Goal: Task Accomplishment & Management: Use online tool/utility

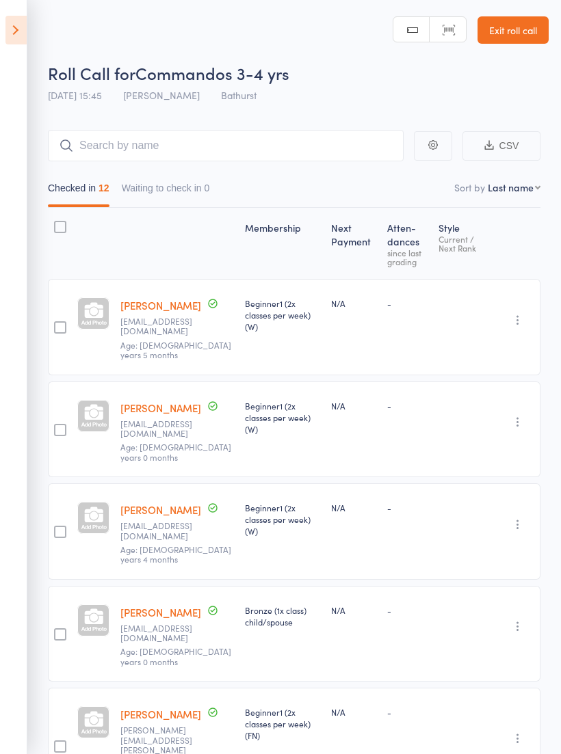
click at [433, 307] on div "-" at bounding box center [461, 327] width 57 height 96
click at [18, 23] on icon at bounding box center [15, 30] width 21 height 29
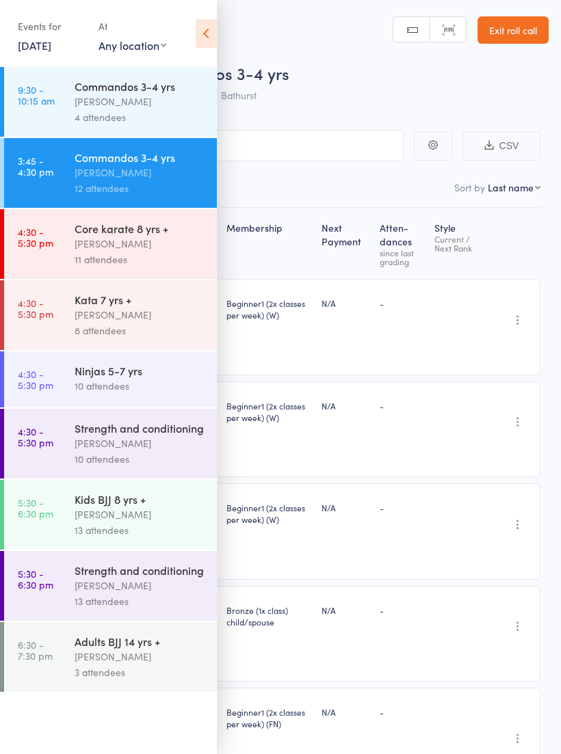
click at [508, 31] on link "Exit roll call" at bounding box center [512, 29] width 71 height 27
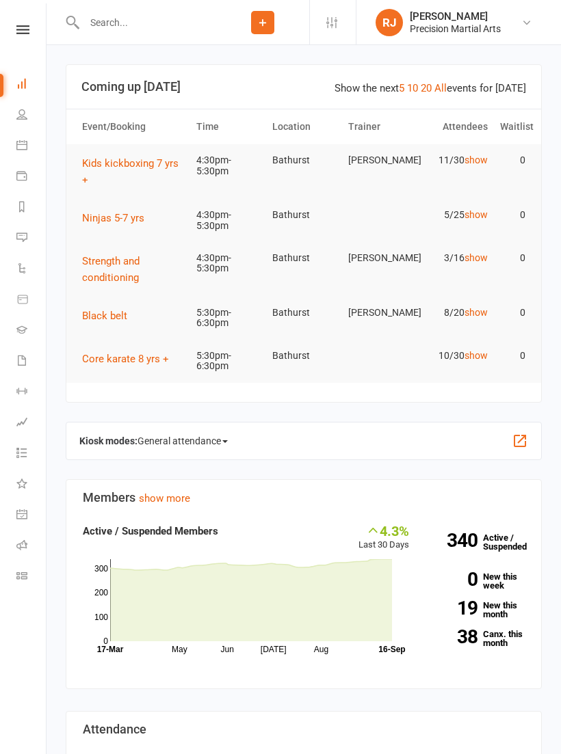
click at [23, 49] on div "Clubworx" at bounding box center [23, 47] width 46 height 44
click at [25, 27] on icon at bounding box center [21, 29] width 13 height 9
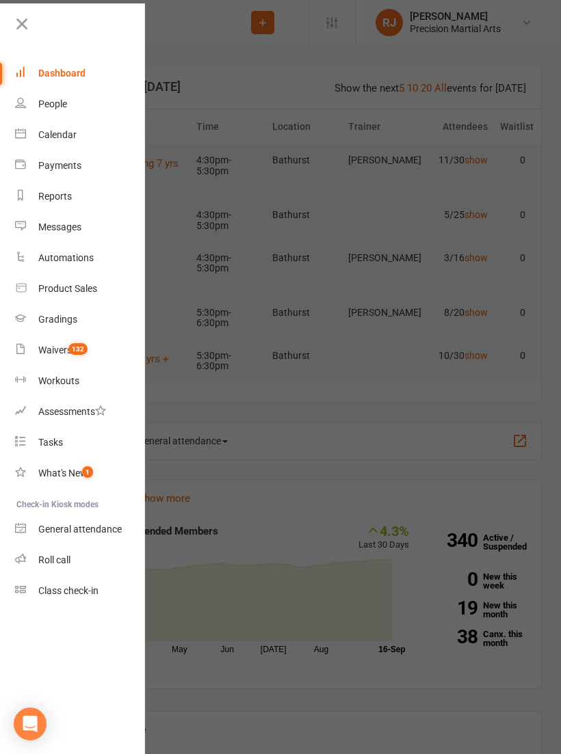
click at [40, 557] on div "Roll call" at bounding box center [54, 560] width 32 height 11
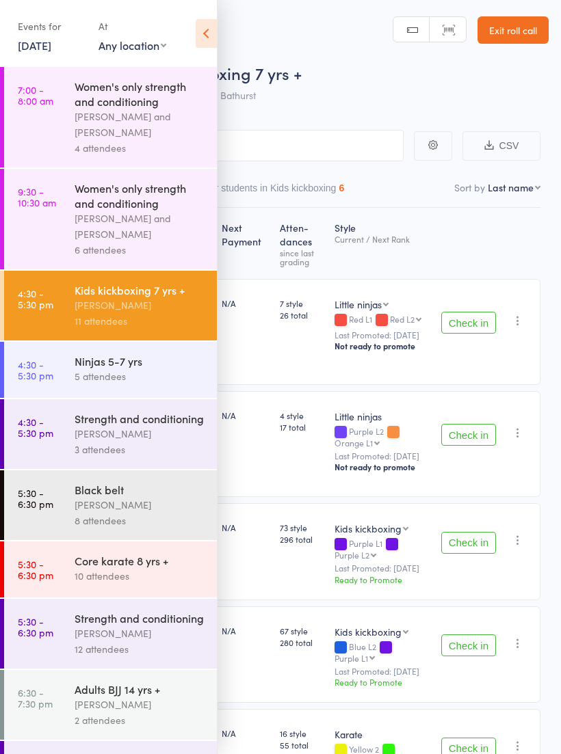
click at [202, 39] on icon at bounding box center [206, 33] width 21 height 29
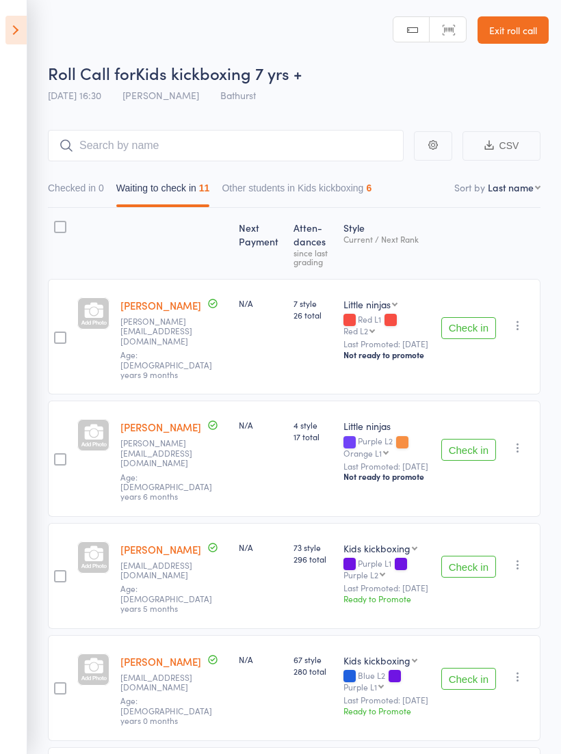
click at [465, 317] on button "Check in" at bounding box center [468, 328] width 55 height 22
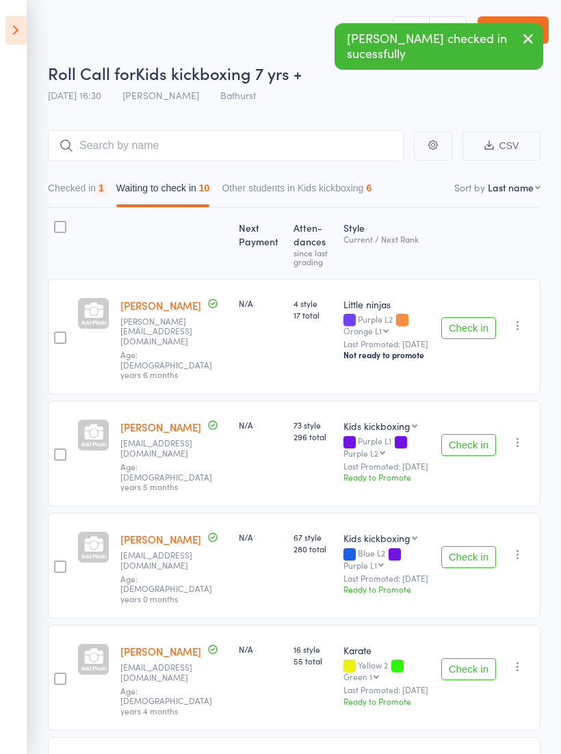
click at [462, 305] on div "Check in Check in Promote Send message Add Note Add Task Add Flag Remove Mark a…" at bounding box center [488, 337] width 105 height 116
click at [464, 328] on button "Check in" at bounding box center [468, 328] width 55 height 22
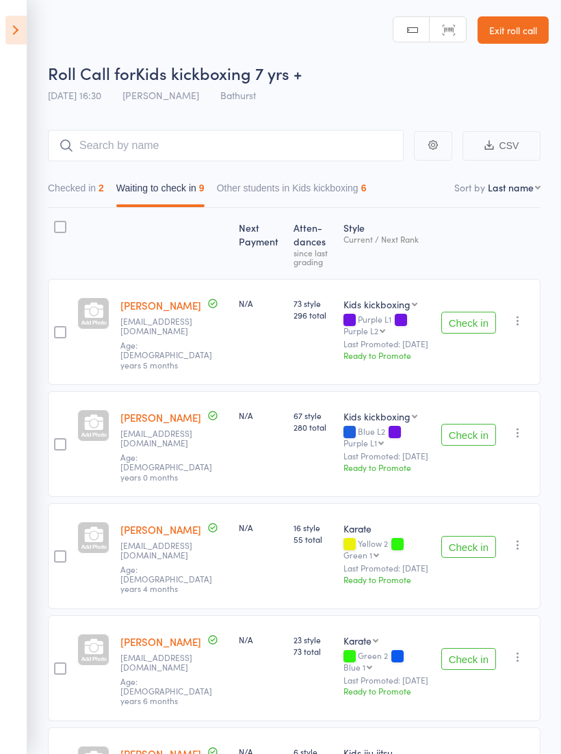
click at [516, 328] on icon "button" at bounding box center [518, 321] width 14 height 14
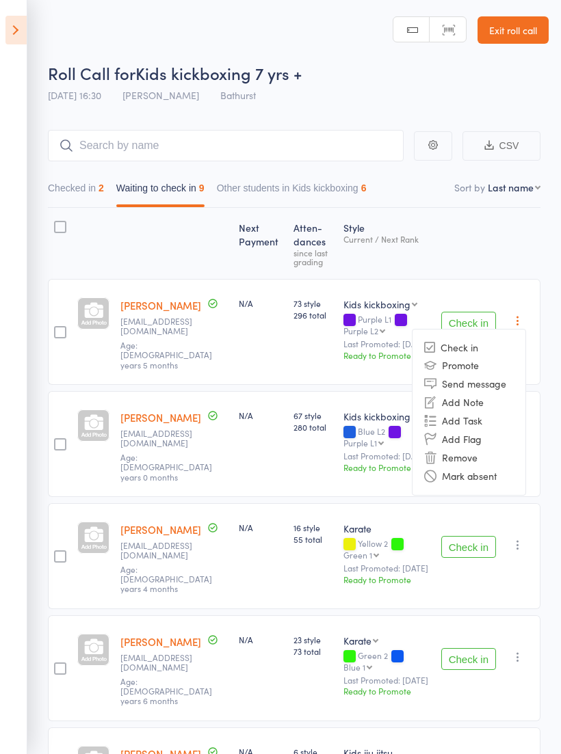
click at [479, 463] on li "Remove" at bounding box center [468, 458] width 113 height 18
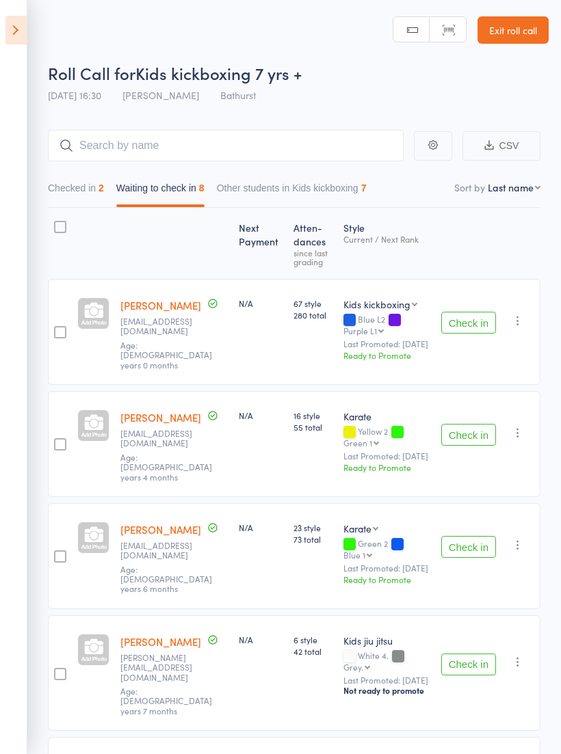
click at [526, 317] on button "button" at bounding box center [518, 321] width 16 height 16
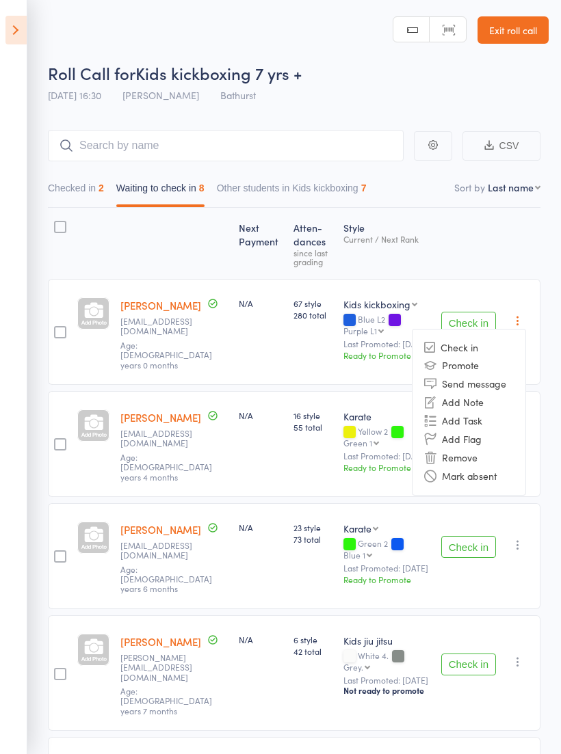
click at [473, 460] on li "Remove" at bounding box center [468, 458] width 113 height 18
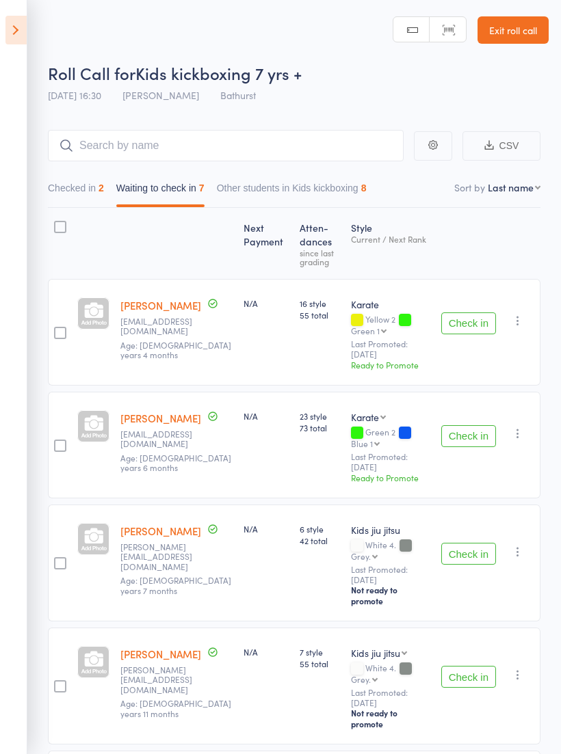
click at [471, 308] on div "Check in Check in Promote Send message Add Note Add Task Add Flag Remove Mark a…" at bounding box center [488, 332] width 105 height 107
click at [468, 325] on button "Check in" at bounding box center [468, 324] width 55 height 22
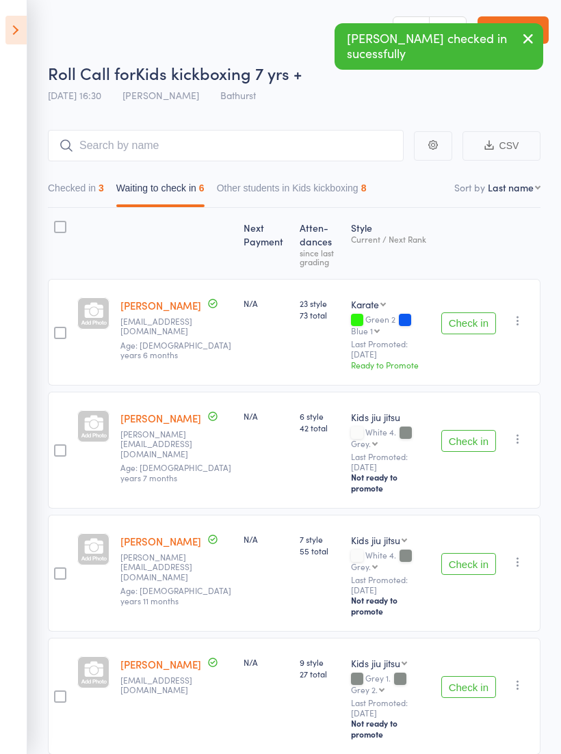
click at [474, 318] on button "Check in" at bounding box center [468, 324] width 55 height 22
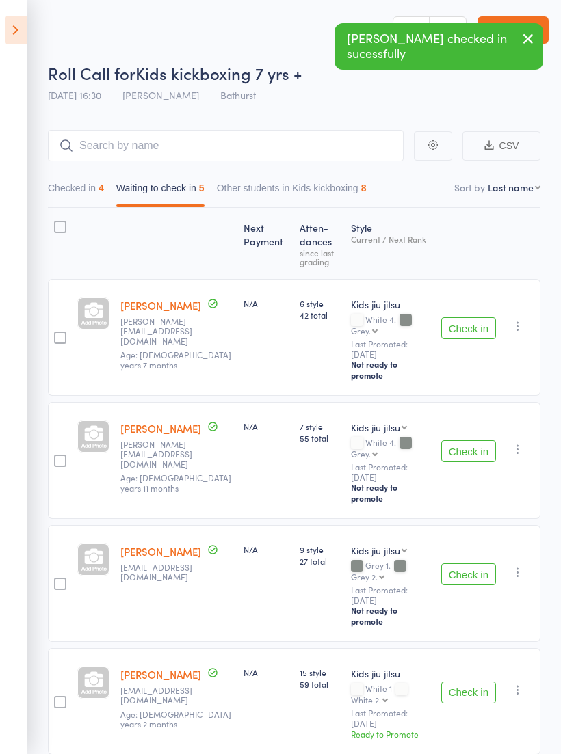
click at [473, 317] on button "Check in" at bounding box center [468, 328] width 55 height 22
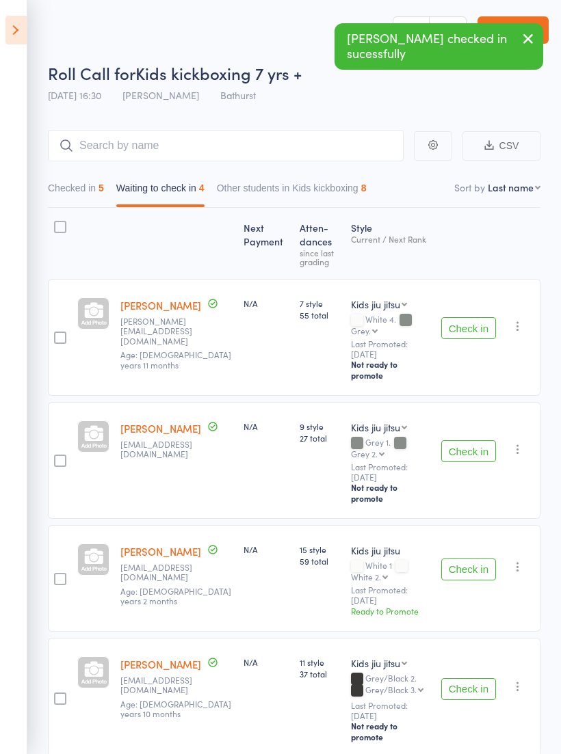
click at [480, 328] on button "Check in" at bounding box center [468, 328] width 55 height 22
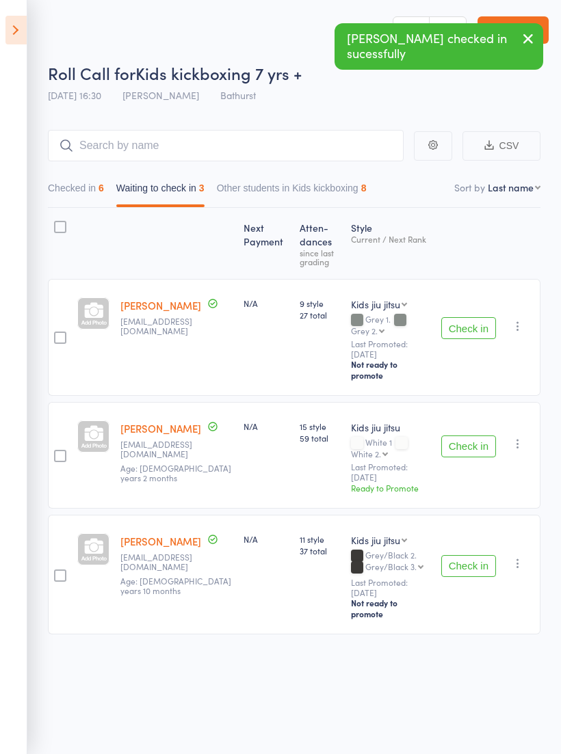
click at [475, 317] on button "Check in" at bounding box center [468, 328] width 55 height 22
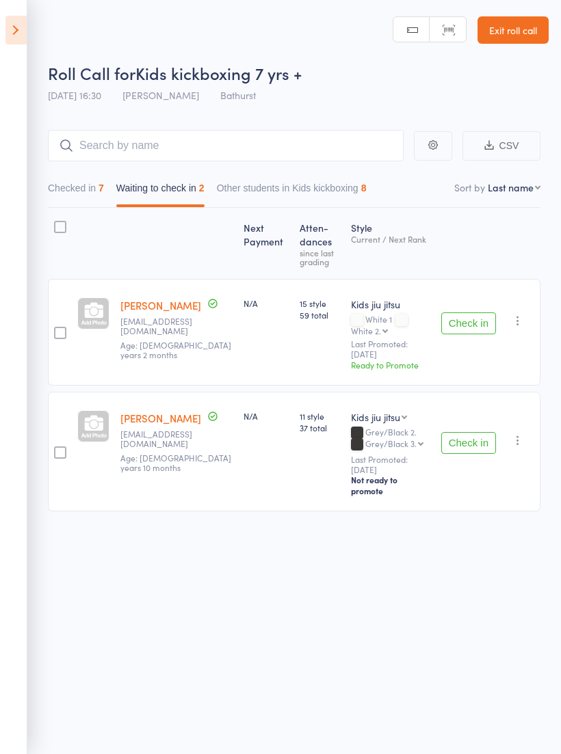
click at [471, 313] on button "Check in" at bounding box center [468, 324] width 55 height 22
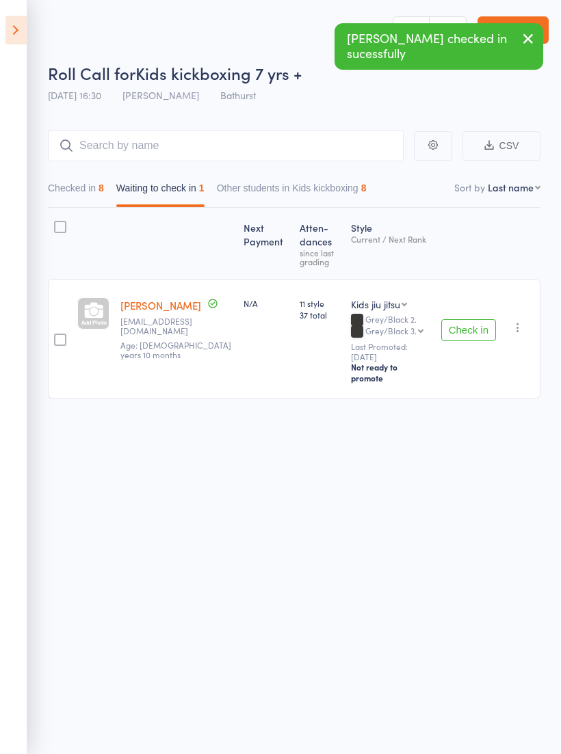
click at [473, 321] on button "Check in" at bounding box center [468, 330] width 55 height 22
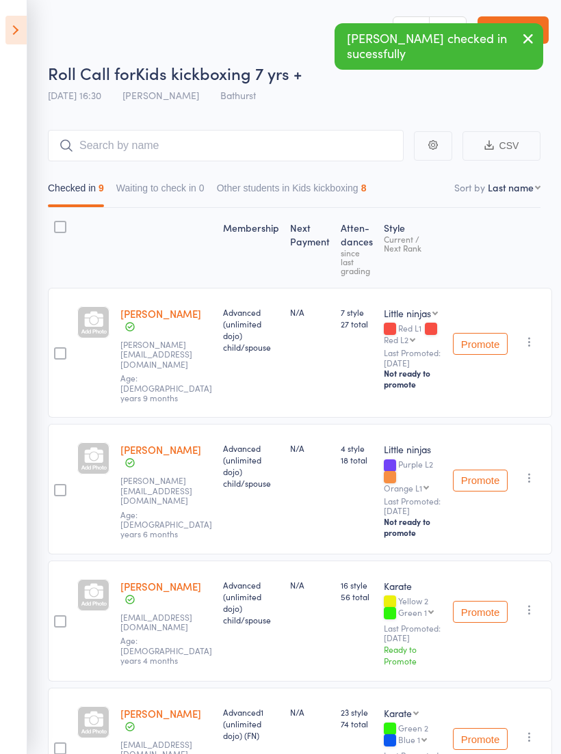
click at [258, 170] on div "Checked in 9 Waiting to check in 0 Other students in Kids kickboxing 8" at bounding box center [294, 184] width 492 height 47
click at [311, 151] on input "search" at bounding box center [226, 145] width 356 height 31
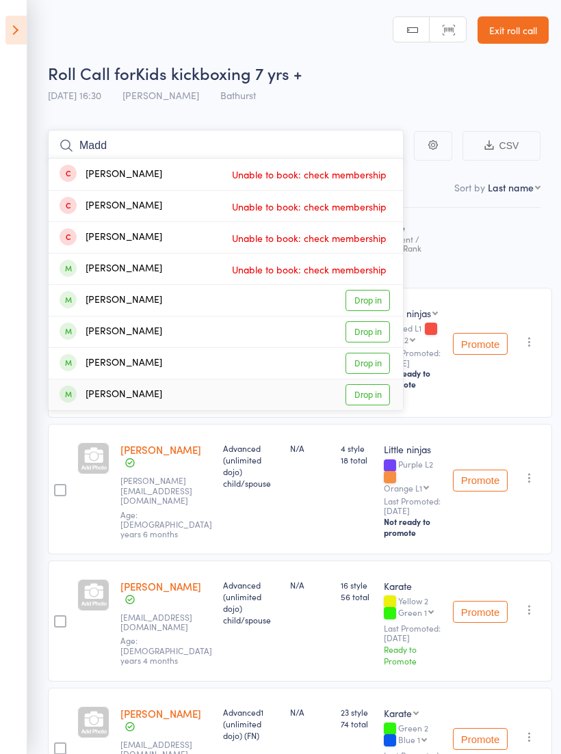
type input "Madd"
click at [150, 393] on div "[PERSON_NAME]" at bounding box center [111, 395] width 103 height 16
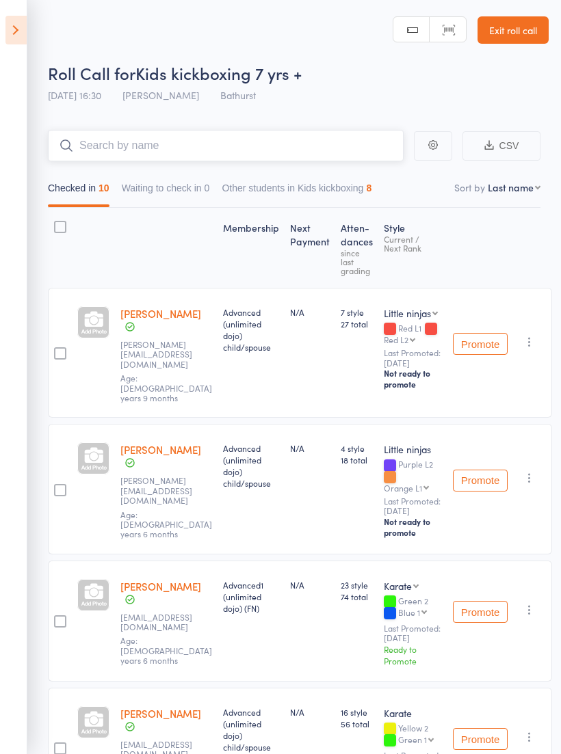
click at [352, 155] on input "search" at bounding box center [226, 145] width 356 height 31
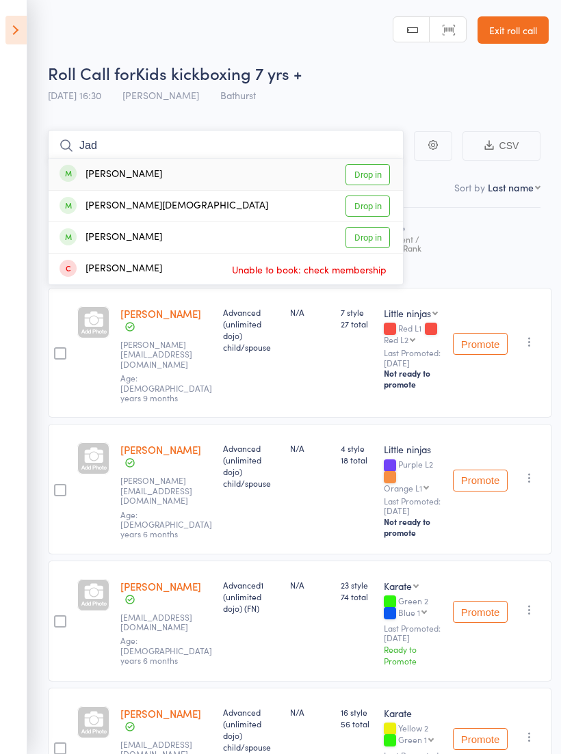
type input "Jad"
click at [133, 239] on div "[PERSON_NAME] Ou Drop in" at bounding box center [226, 237] width 354 height 31
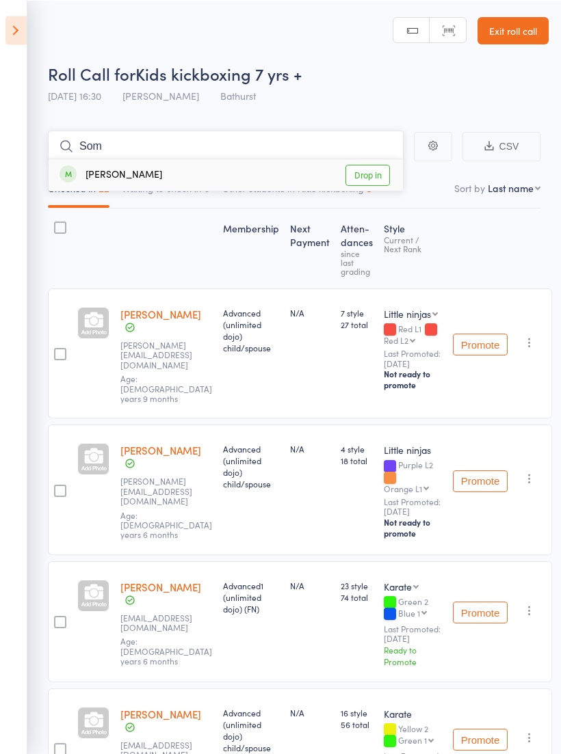
type input "Som"
click at [94, 175] on div "[PERSON_NAME]" at bounding box center [111, 175] width 103 height 16
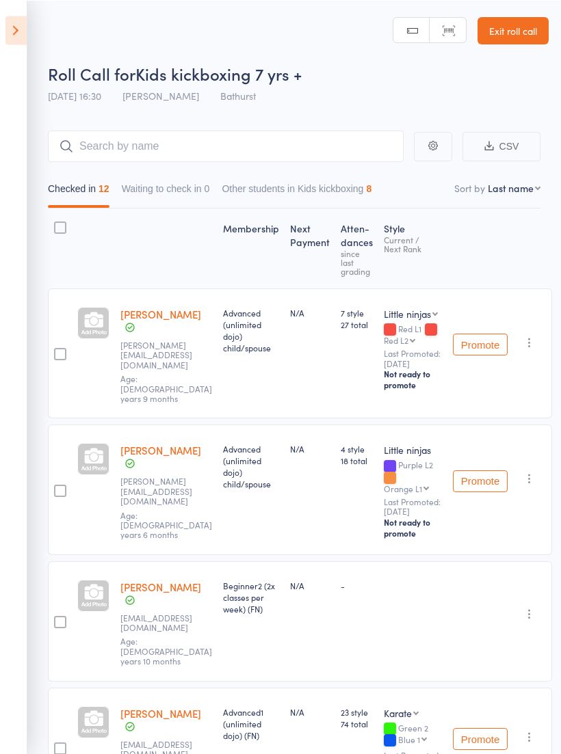
click at [36, 38] on header "Roll Call for Kids kickboxing 7 yrs + [DATE] 16:30 [PERSON_NAME] Bathurst Manua…" at bounding box center [280, 54] width 561 height 109
click at [16, 22] on icon at bounding box center [15, 30] width 21 height 29
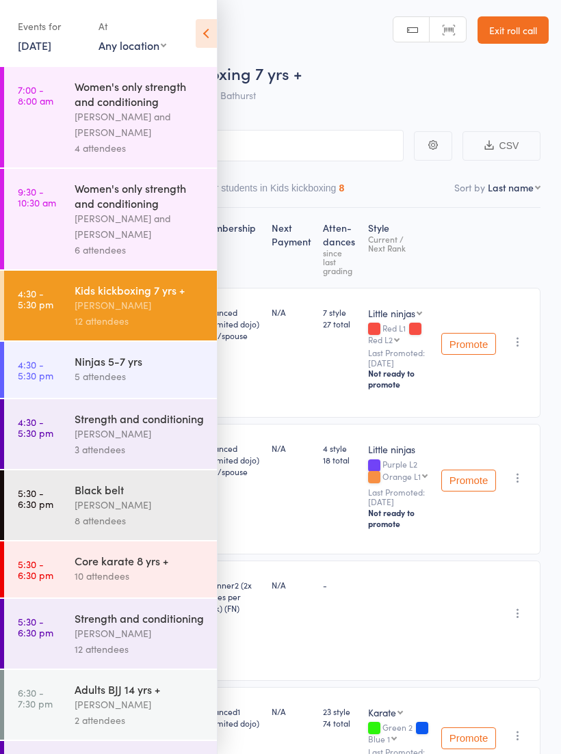
click at [44, 376] on time "4:30 - 5:30 pm" at bounding box center [36, 370] width 36 height 22
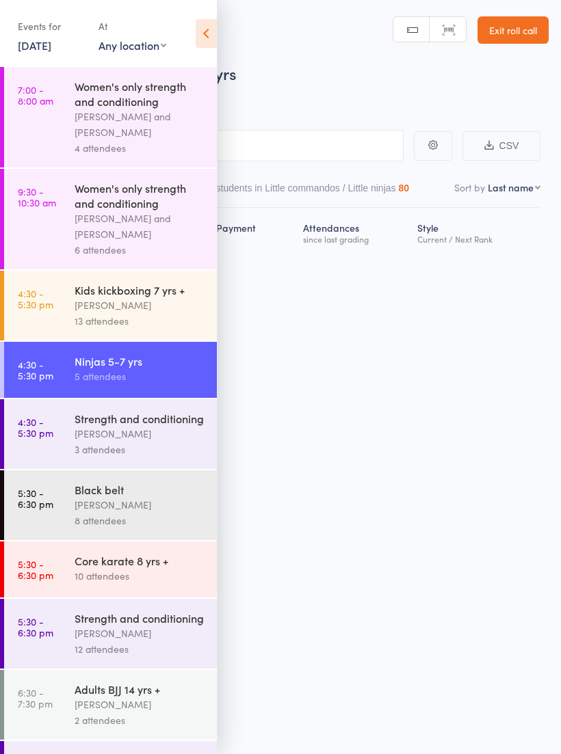
click at [206, 36] on icon at bounding box center [206, 33] width 21 height 29
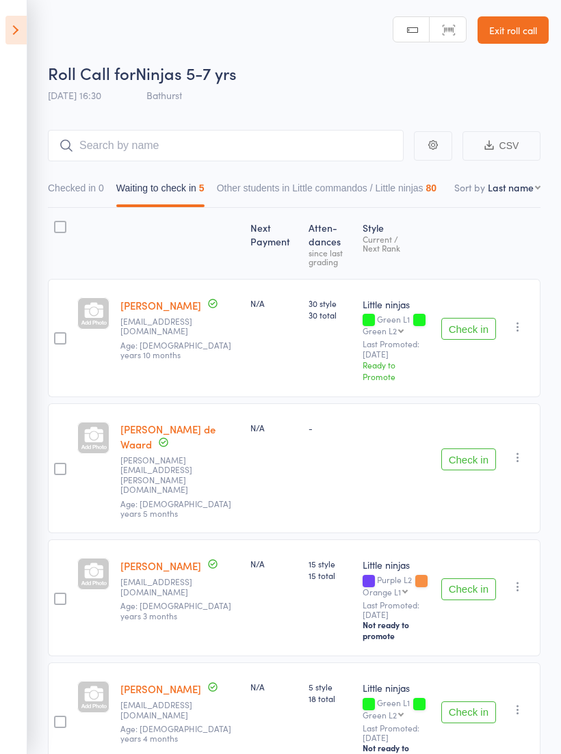
click at [465, 319] on button "Check in" at bounding box center [468, 329] width 55 height 22
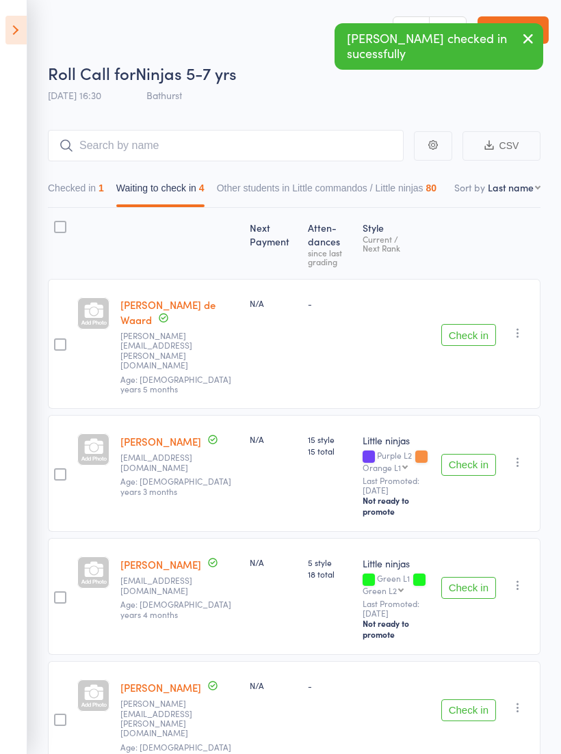
click at [468, 324] on button "Check in" at bounding box center [468, 335] width 55 height 22
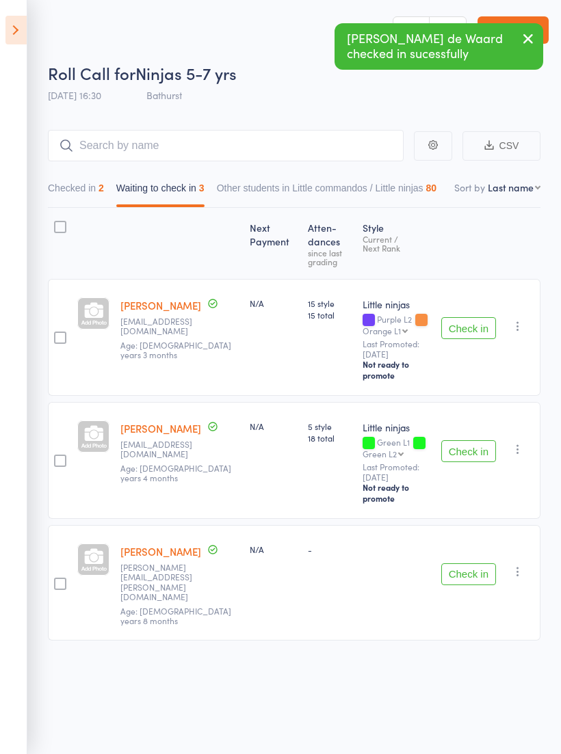
click at [478, 318] on button "Check in" at bounding box center [468, 328] width 55 height 22
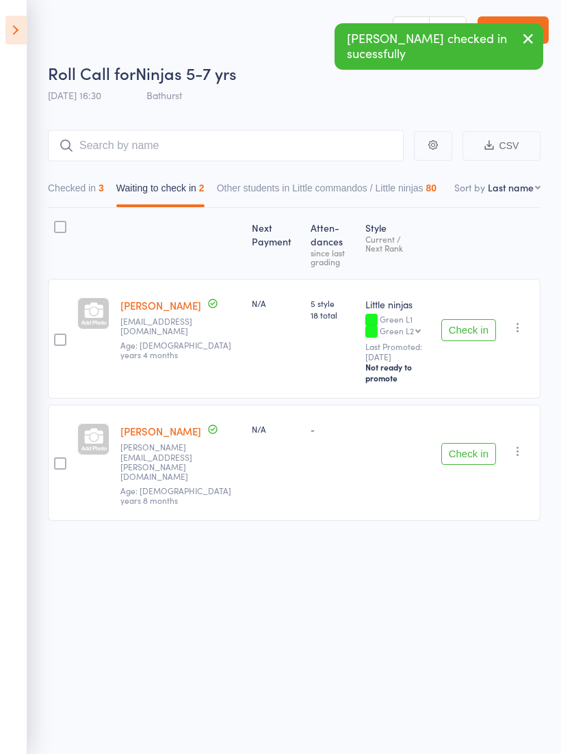
click at [526, 319] on div "Check in Promote Send message Add Note Add Task Add Flag Remove [PERSON_NAME] a…" at bounding box center [518, 327] width 16 height 16
click at [524, 328] on icon "button" at bounding box center [518, 328] width 14 height 14
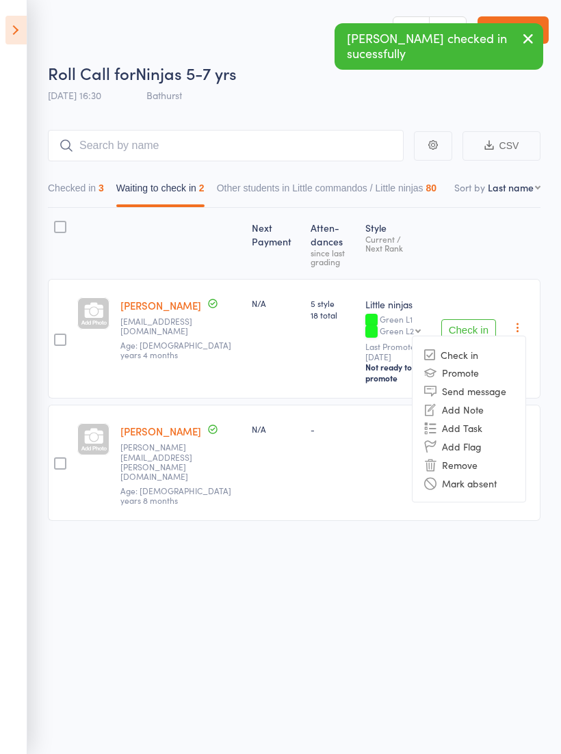
click at [466, 456] on li "Remove" at bounding box center [468, 465] width 113 height 18
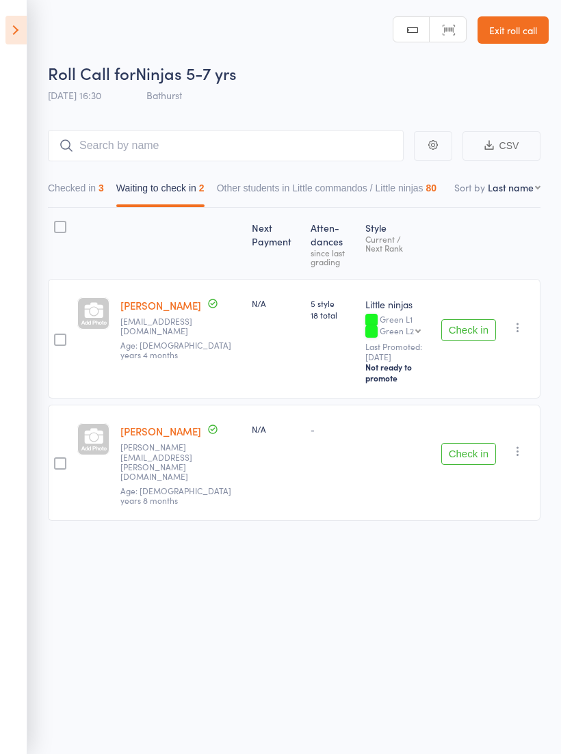
click at [525, 330] on button "button" at bounding box center [518, 327] width 16 height 16
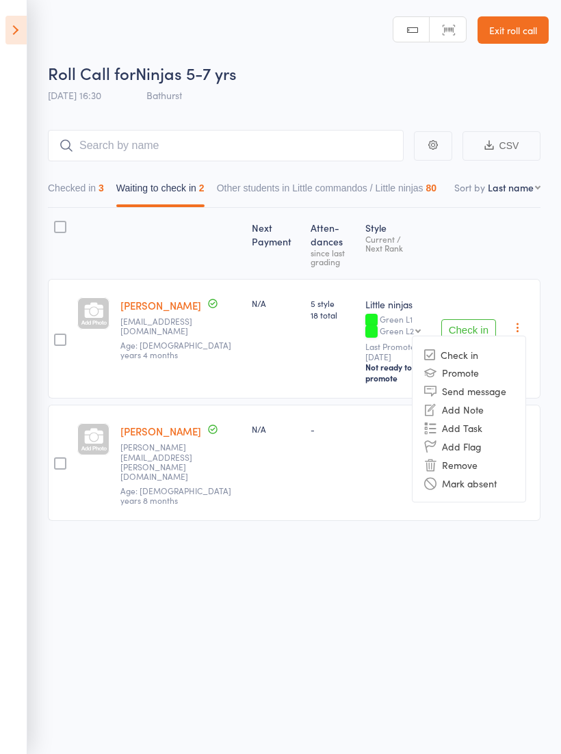
click at [482, 456] on li "Remove" at bounding box center [468, 465] width 113 height 18
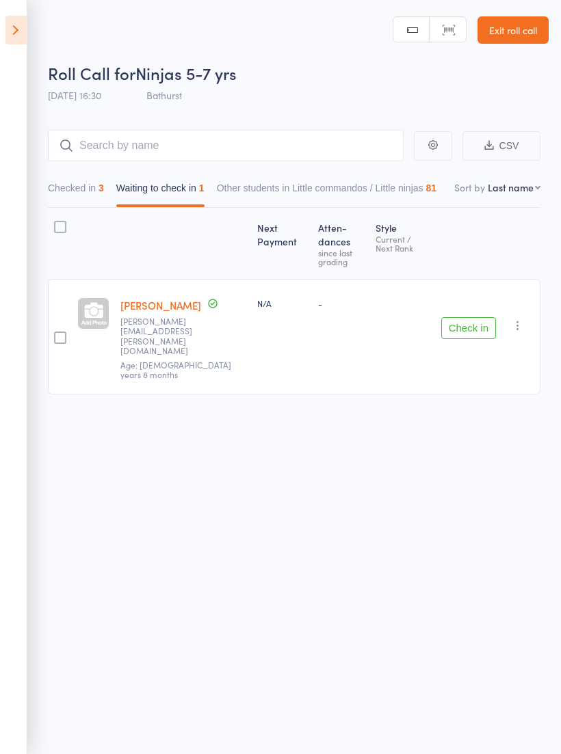
click at [18, 36] on icon at bounding box center [15, 30] width 21 height 29
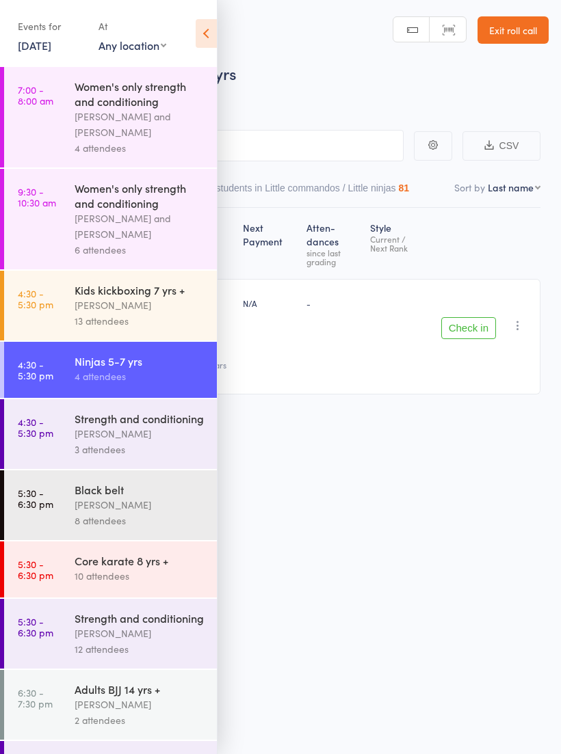
click at [135, 294] on div "Kids kickboxing 7 yrs +" at bounding box center [140, 289] width 131 height 15
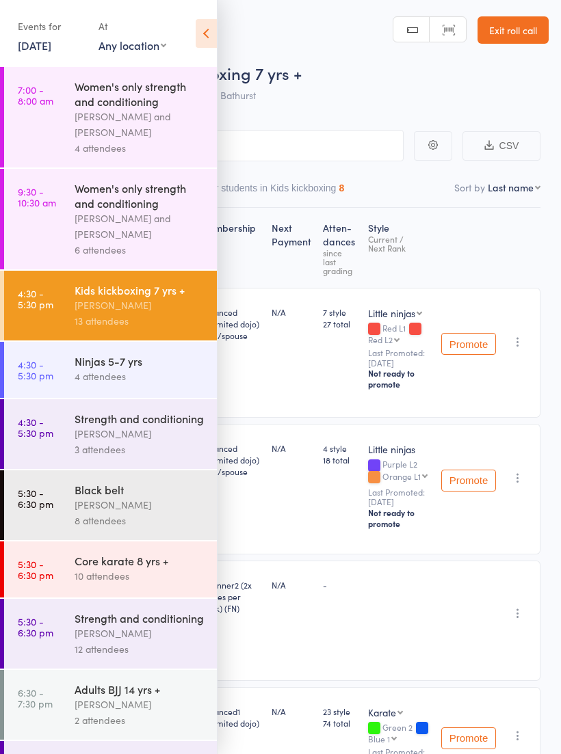
click at [209, 25] on icon at bounding box center [206, 33] width 21 height 29
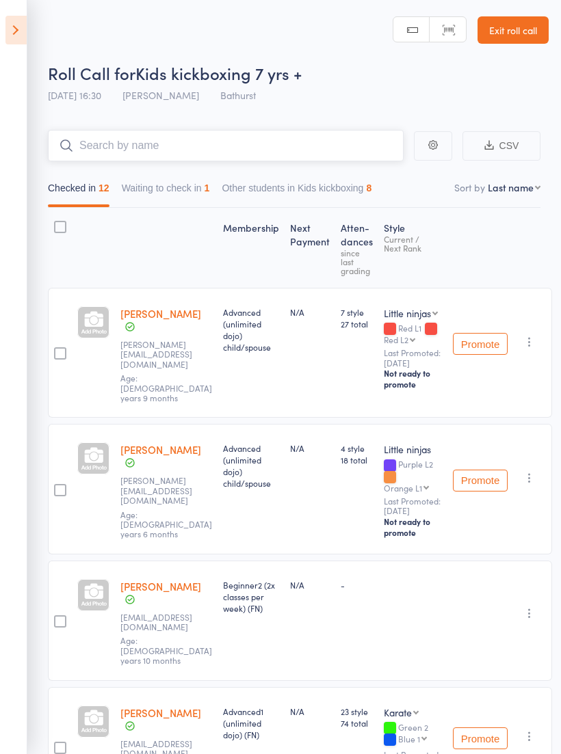
click at [219, 133] on input "search" at bounding box center [226, 145] width 356 height 31
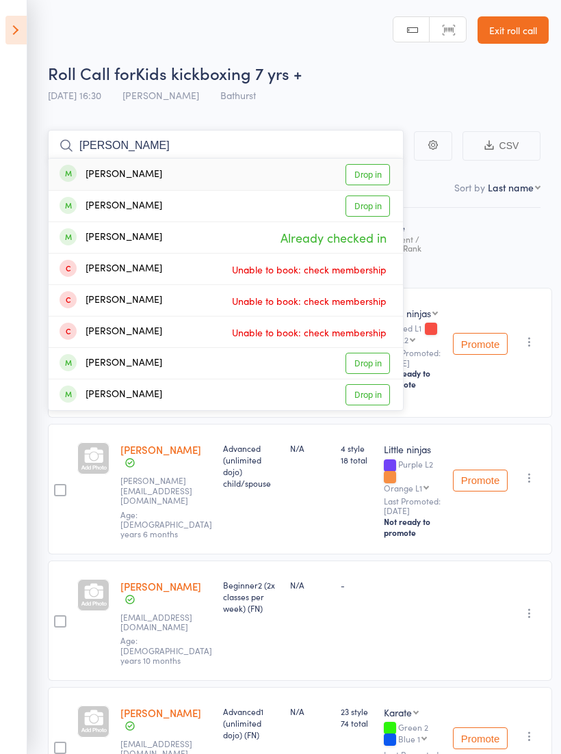
type input "[PERSON_NAME]"
click at [360, 170] on link "Drop in" at bounding box center [367, 174] width 44 height 21
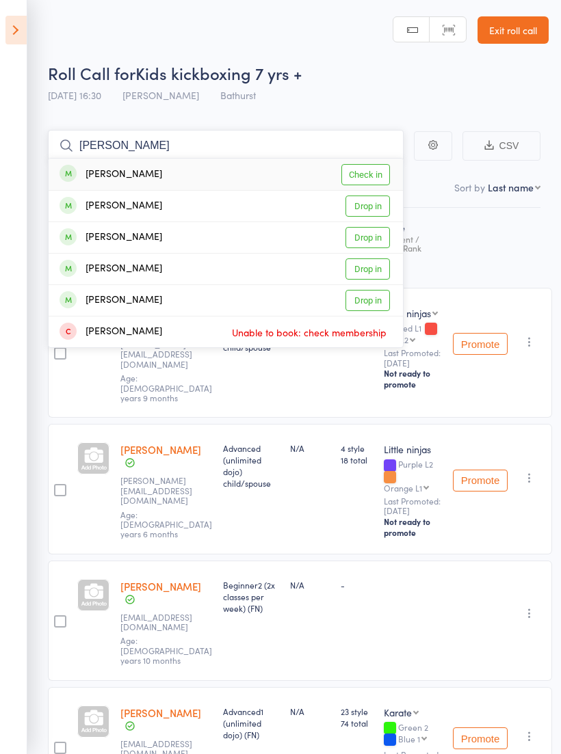
type input "[PERSON_NAME]"
click at [76, 178] on div "[PERSON_NAME]" at bounding box center [111, 175] width 103 height 16
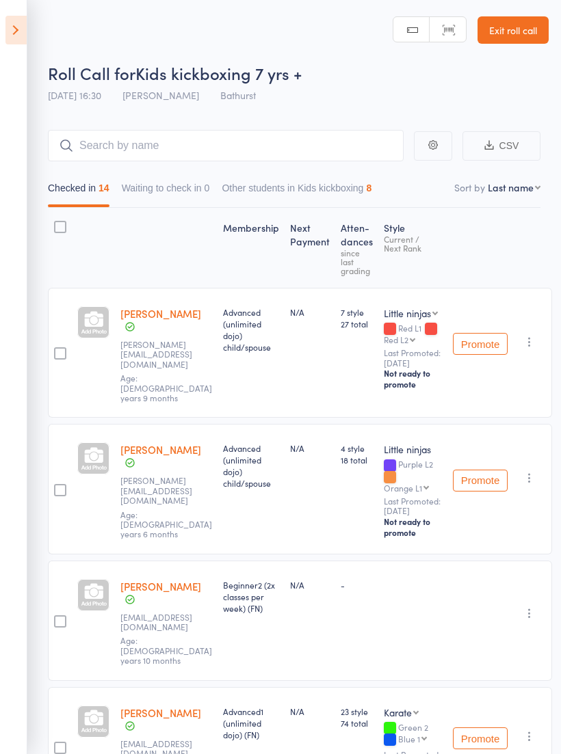
click at [26, 29] on icon at bounding box center [15, 30] width 21 height 29
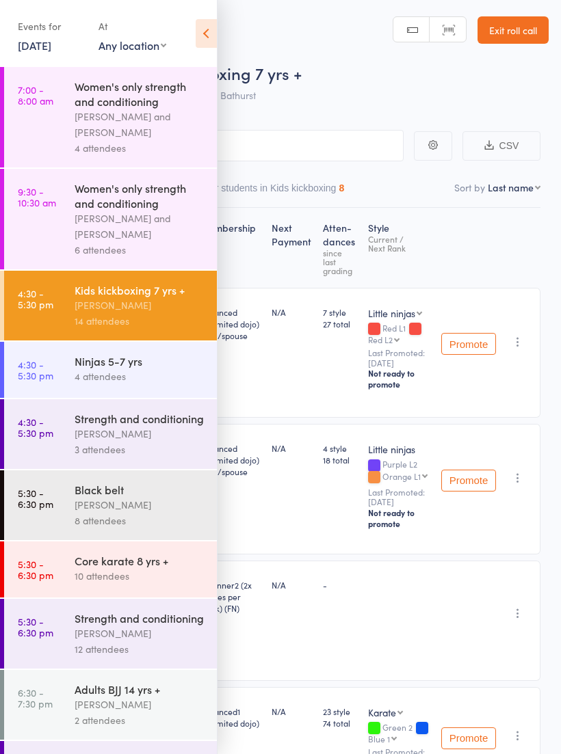
click at [160, 369] on div "Ninjas 5-7 yrs" at bounding box center [140, 361] width 131 height 15
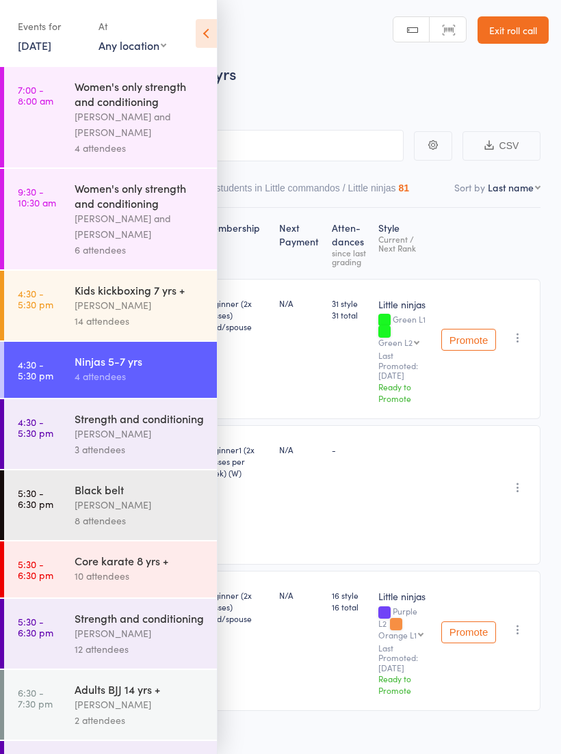
click at [199, 40] on icon at bounding box center [206, 33] width 21 height 29
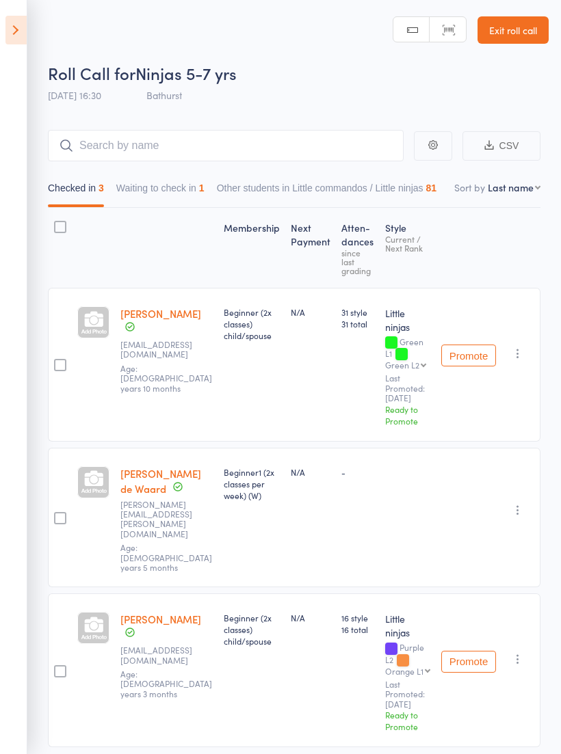
click at [199, 183] on button "Waiting to check in 1" at bounding box center [160, 191] width 88 height 31
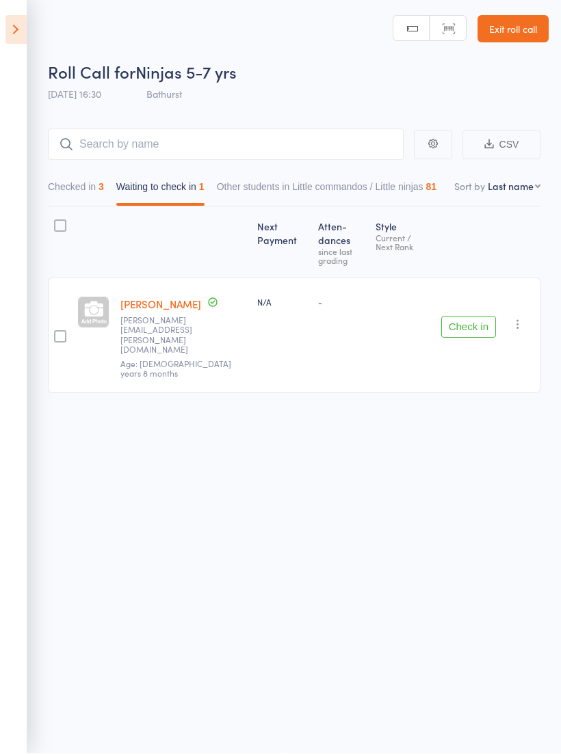
scroll to position [10, 0]
click at [479, 317] on button "Check in" at bounding box center [468, 328] width 55 height 22
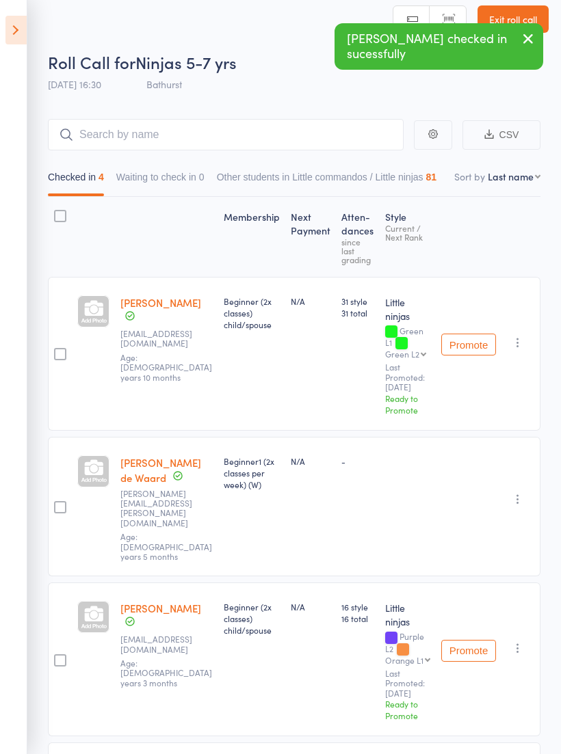
scroll to position [0, 0]
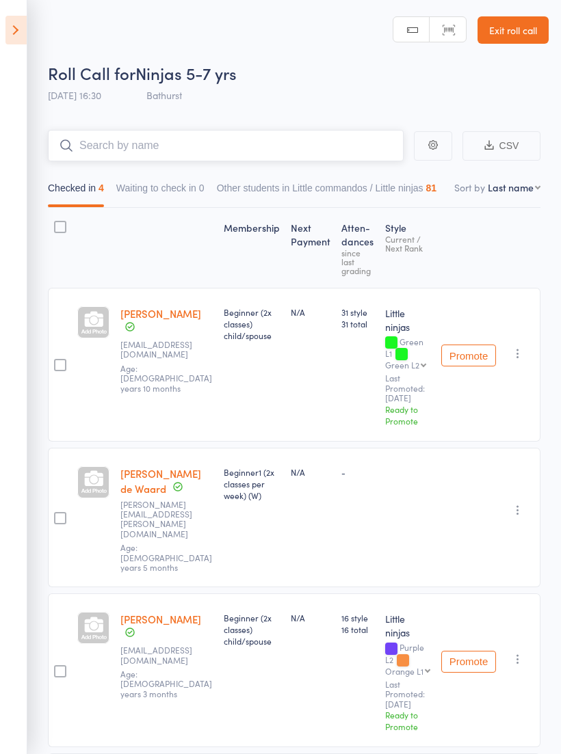
click at [257, 142] on input "search" at bounding box center [226, 145] width 356 height 31
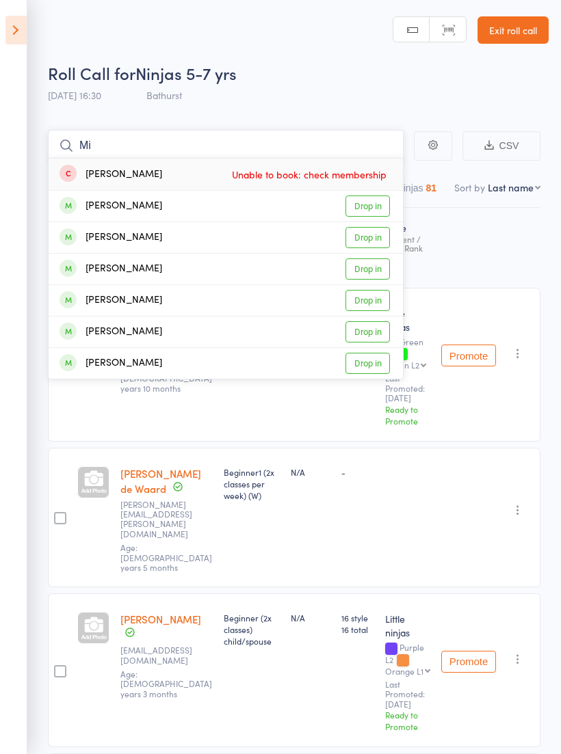
type input "M"
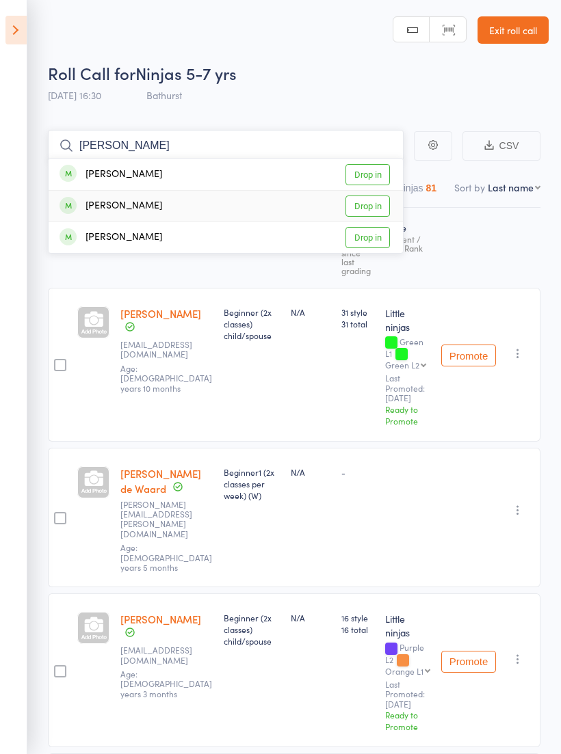
type input "[PERSON_NAME]"
click at [75, 205] on span at bounding box center [68, 205] width 17 height 17
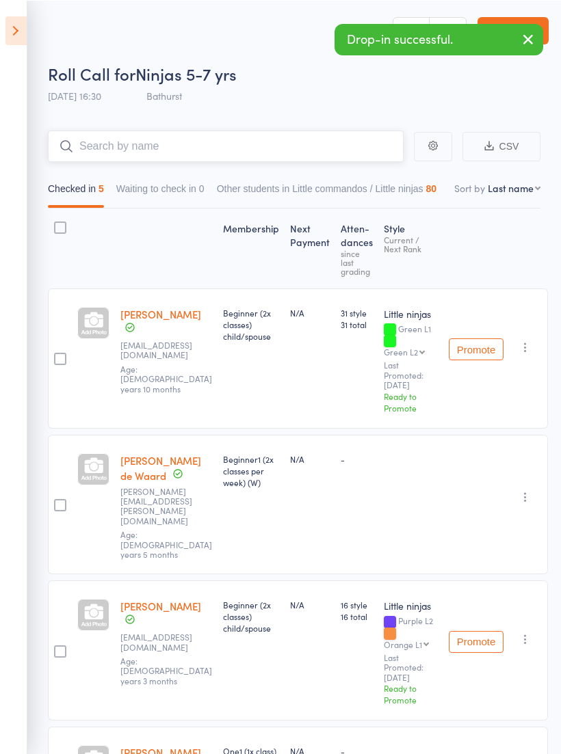
click at [286, 161] on input "search" at bounding box center [226, 145] width 356 height 31
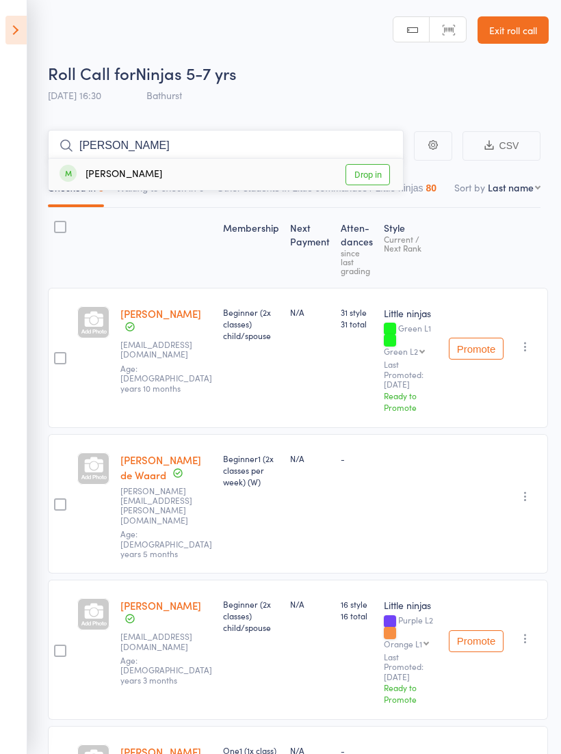
type input "[PERSON_NAME]"
click at [66, 174] on span at bounding box center [68, 173] width 17 height 17
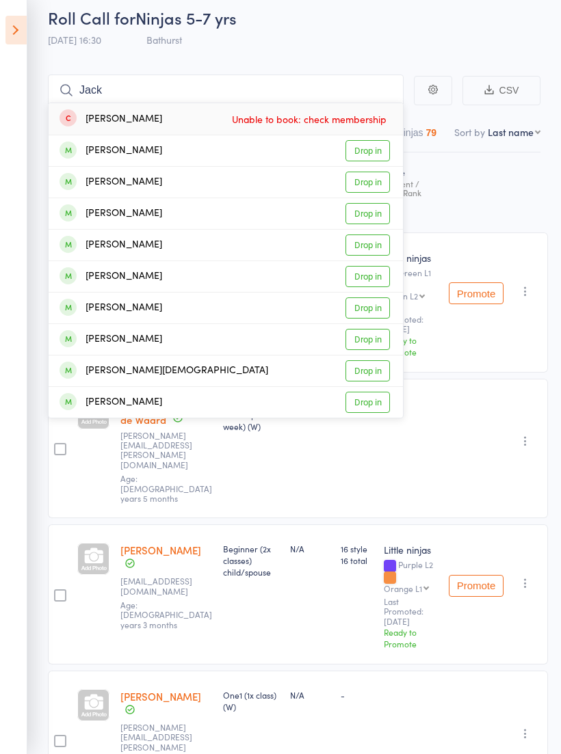
scroll to position [56, 0]
type input "Jack"
click at [127, 267] on div "[PERSON_NAME] Drop in" at bounding box center [226, 276] width 354 height 31
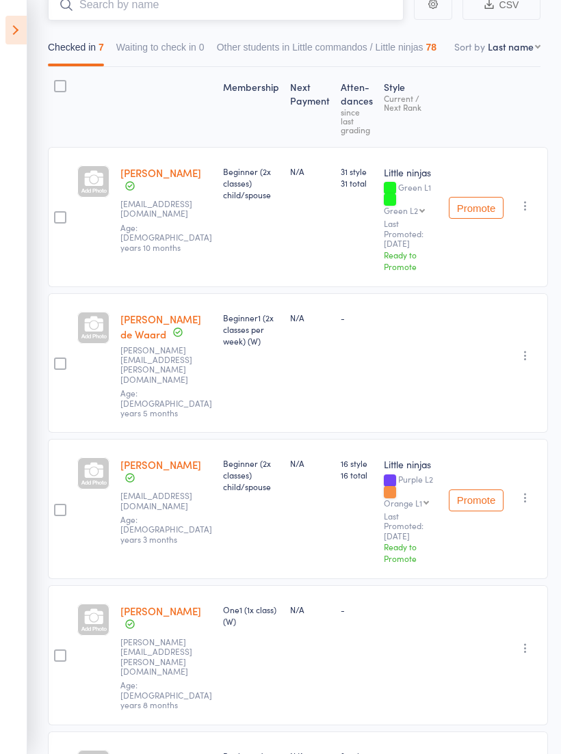
scroll to position [75, 0]
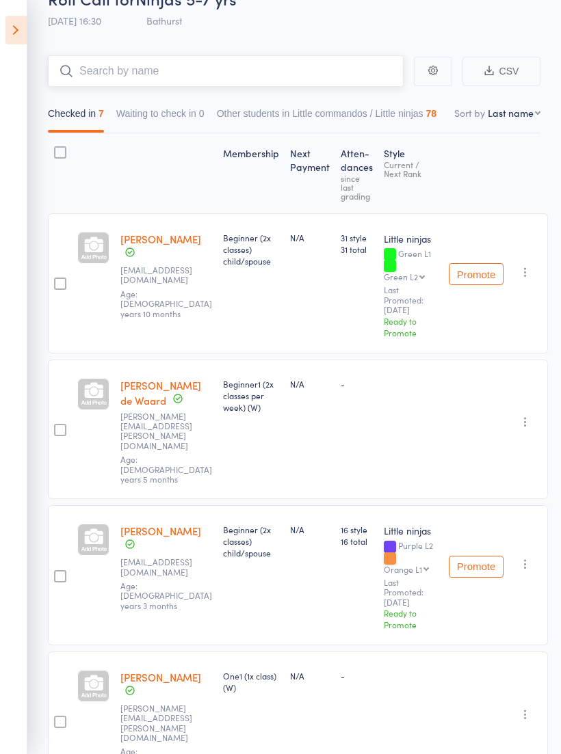
click at [180, 83] on input "search" at bounding box center [226, 70] width 356 height 31
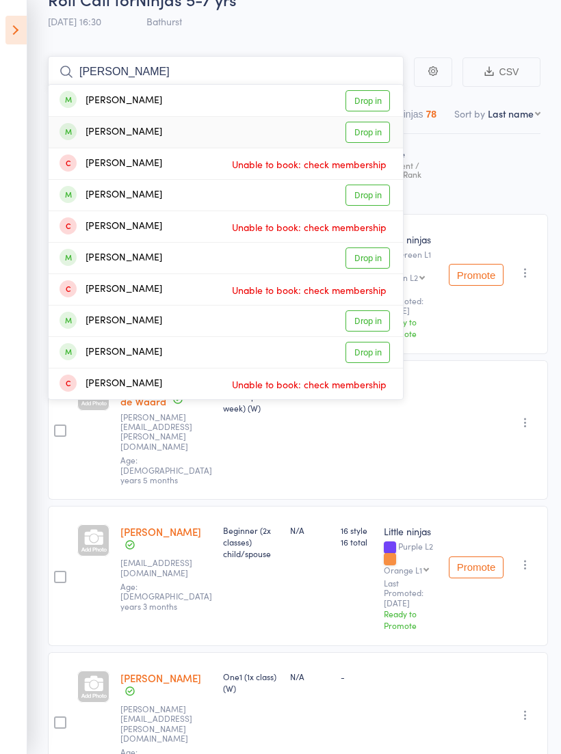
type input "[PERSON_NAME]"
click at [64, 129] on span at bounding box center [68, 131] width 17 height 17
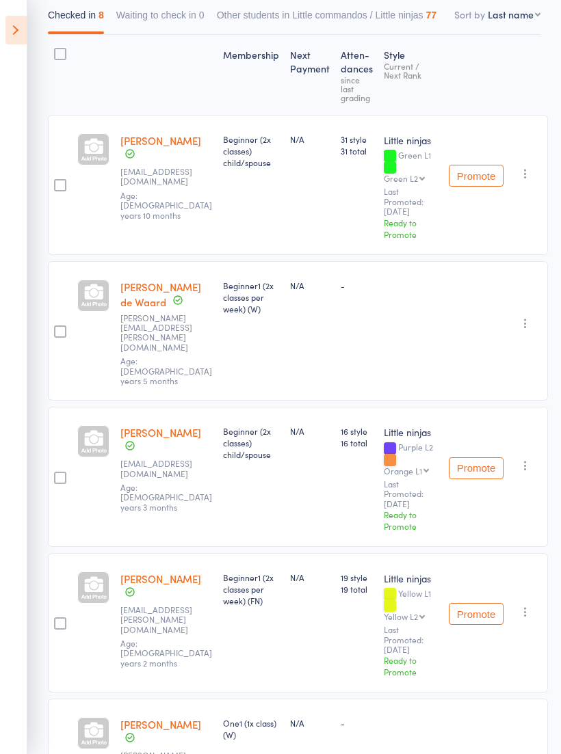
scroll to position [0, 0]
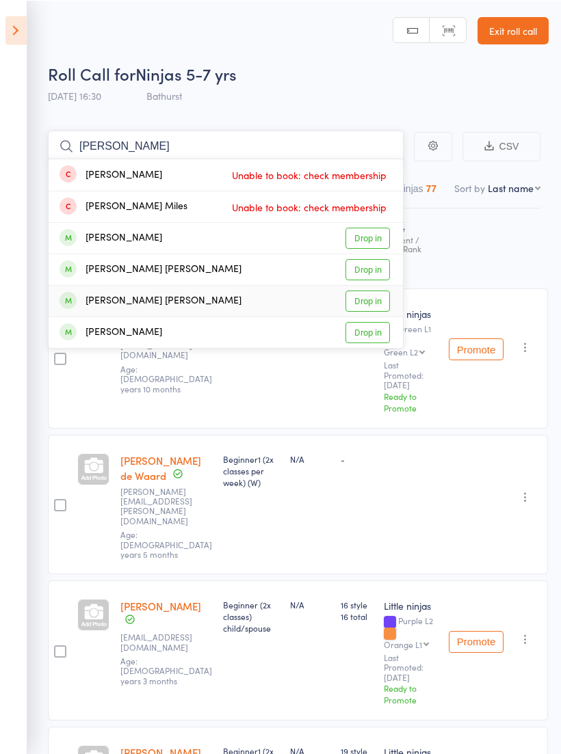
type input "[PERSON_NAME]"
click at [70, 310] on div "[PERSON_NAME] [PERSON_NAME] Drop in" at bounding box center [226, 300] width 354 height 31
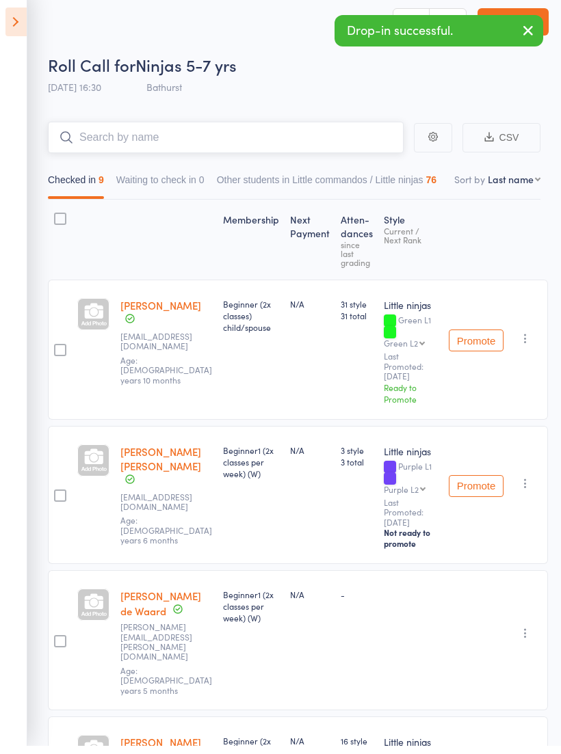
scroll to position [8, 0]
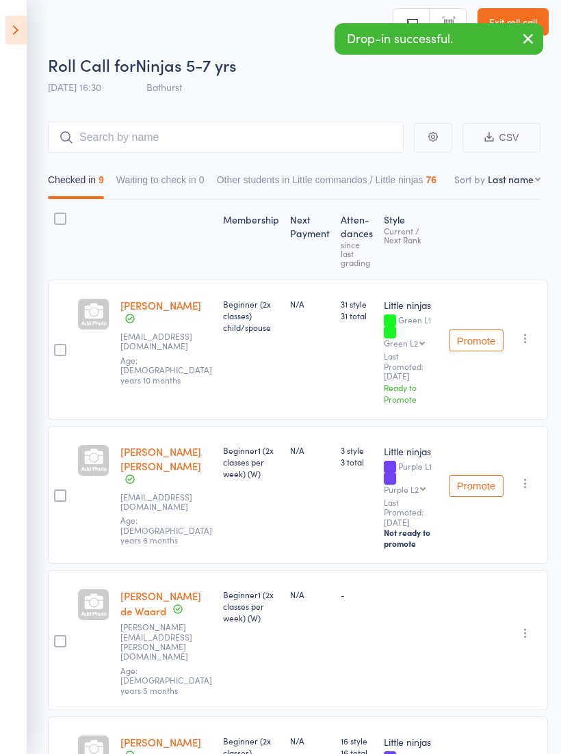
click at [346, 456] on span "3 total" at bounding box center [357, 462] width 32 height 12
click at [339, 380] on div "31 style 31 total" at bounding box center [356, 350] width 43 height 140
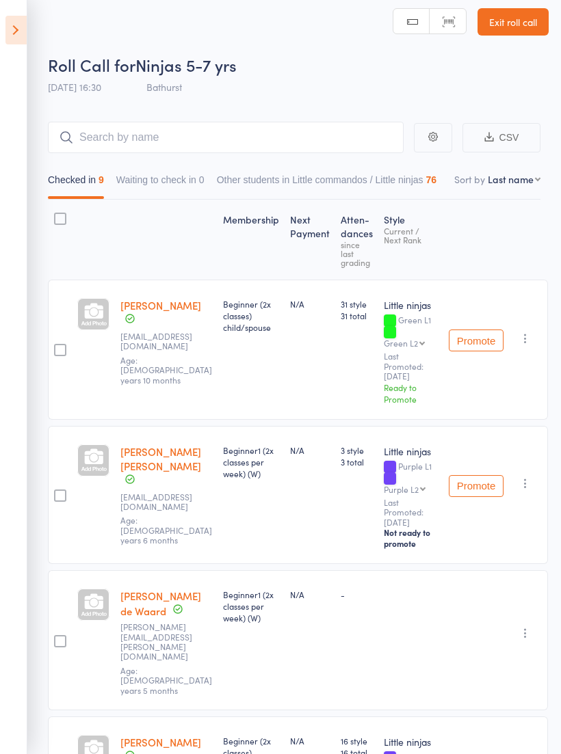
scroll to position [0, 0]
